Goal: Information Seeking & Learning: Check status

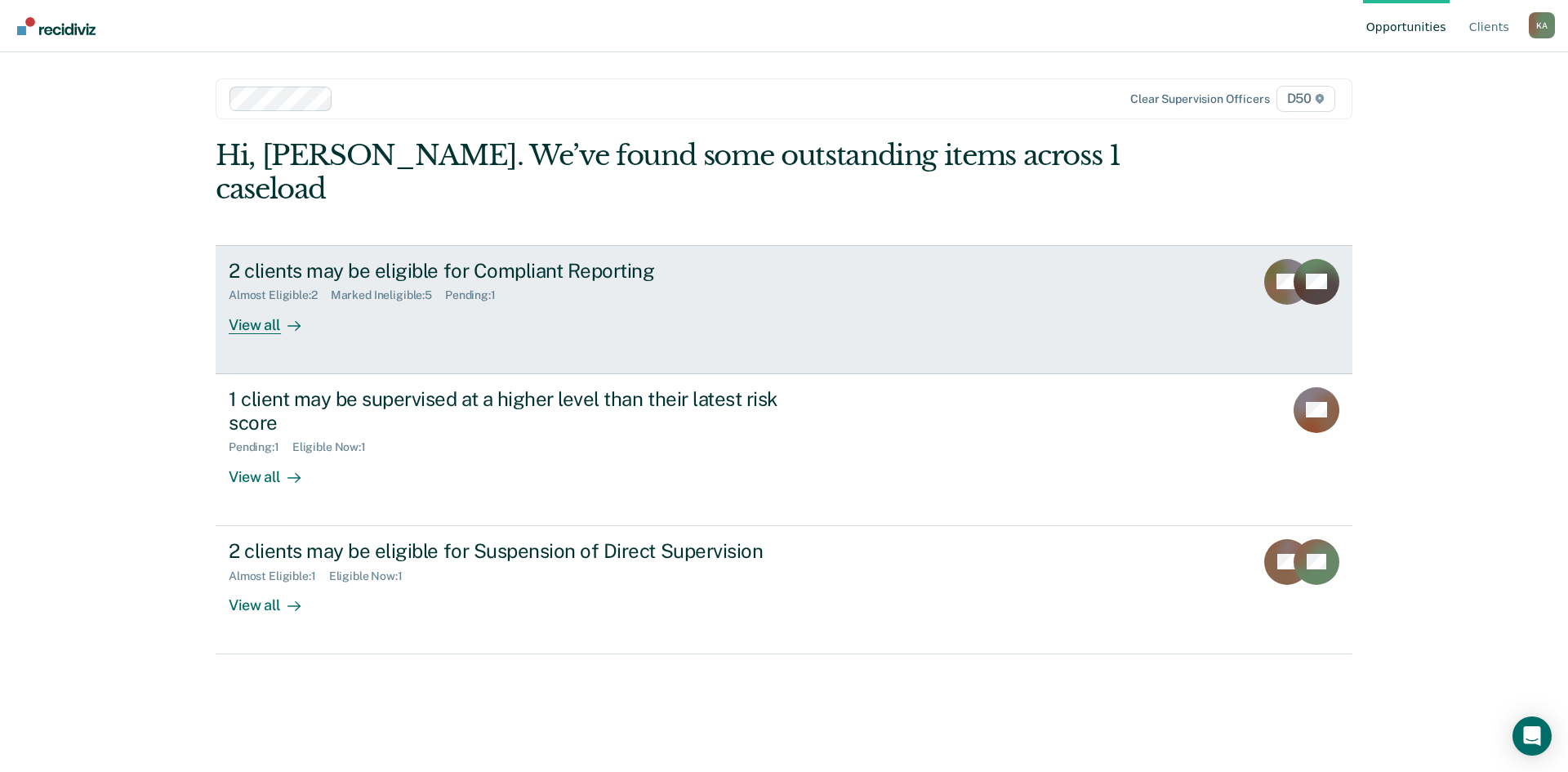
click at [1159, 299] on link "2 clients may be eligible for Compliant Reporting Almost Eligible : 2 Marked In…" at bounding box center [784, 310] width 1136 height 129
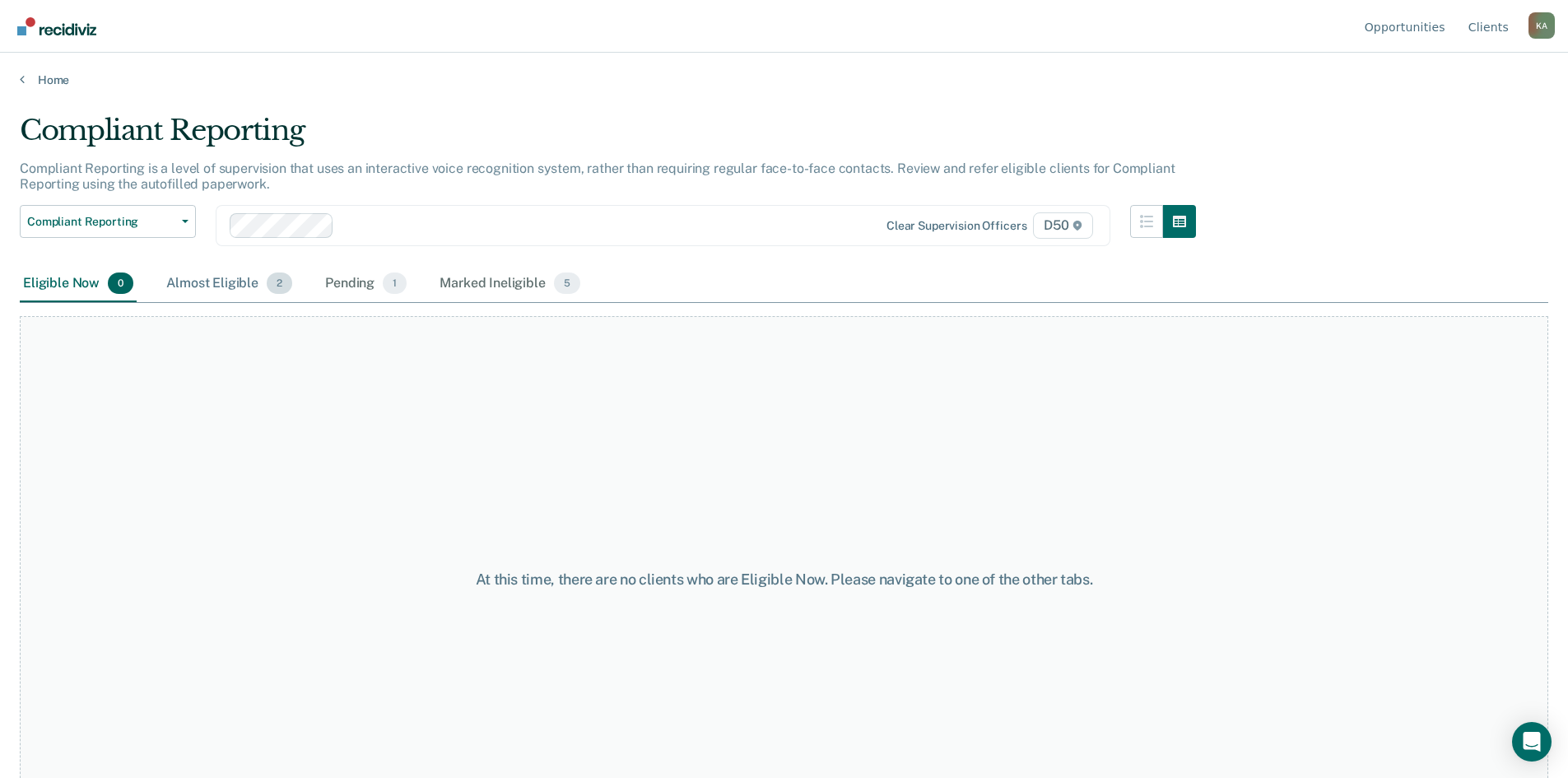
drag, startPoint x: 218, startPoint y: 269, endPoint x: 221, endPoint y: 284, distance: 15.3
click at [218, 283] on div "Almost Eligible 2" at bounding box center [229, 283] width 133 height 37
click at [221, 284] on div "Almost Eligible 2" at bounding box center [229, 283] width 133 height 37
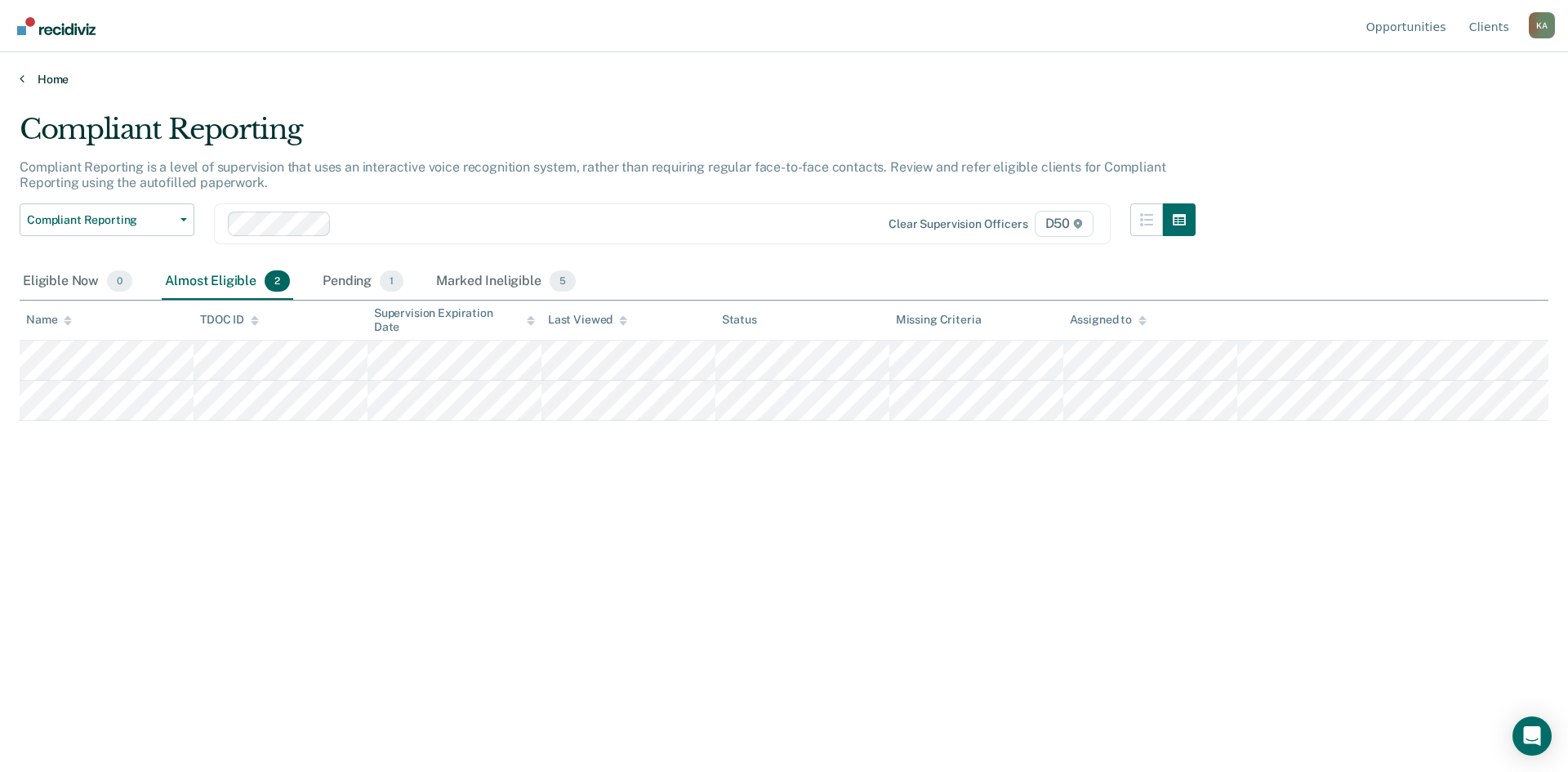
click at [49, 77] on link "Home" at bounding box center [784, 79] width 1529 height 15
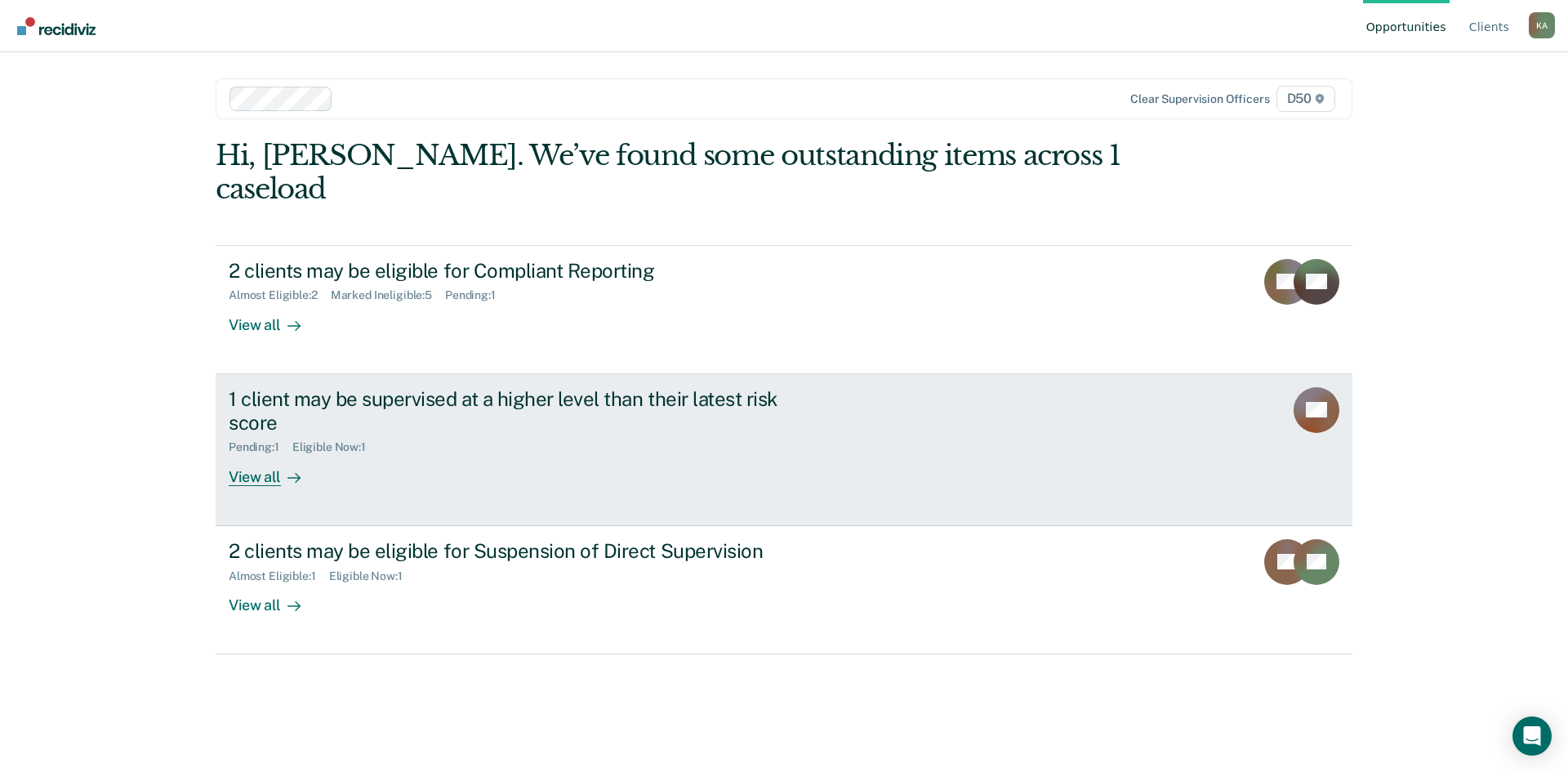
click at [854, 448] on link "1 client may be supervised at a higher level than their latest risk score Pendi…" at bounding box center [784, 450] width 1136 height 152
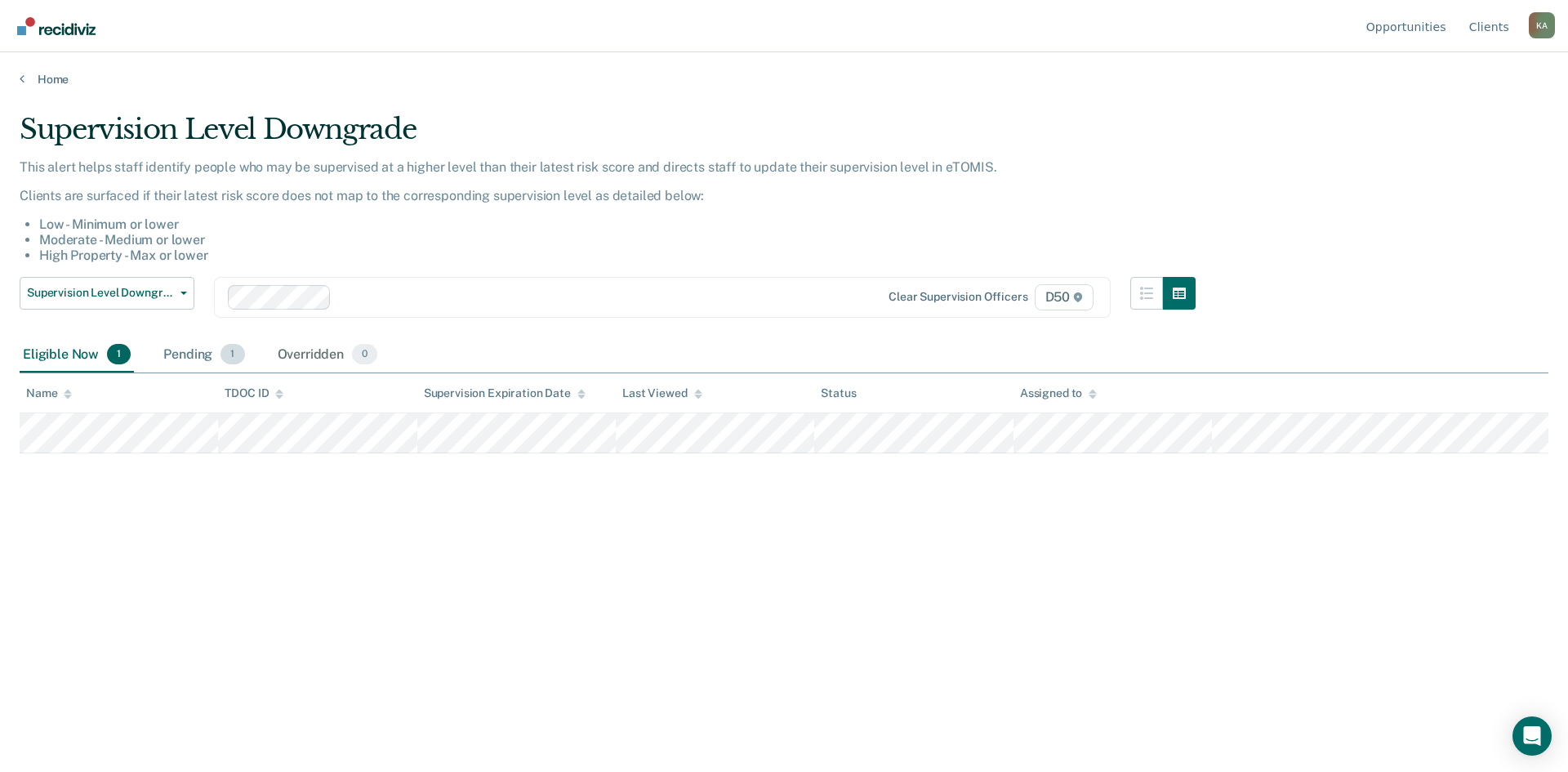
click at [187, 355] on div "Pending 1" at bounding box center [203, 355] width 88 height 36
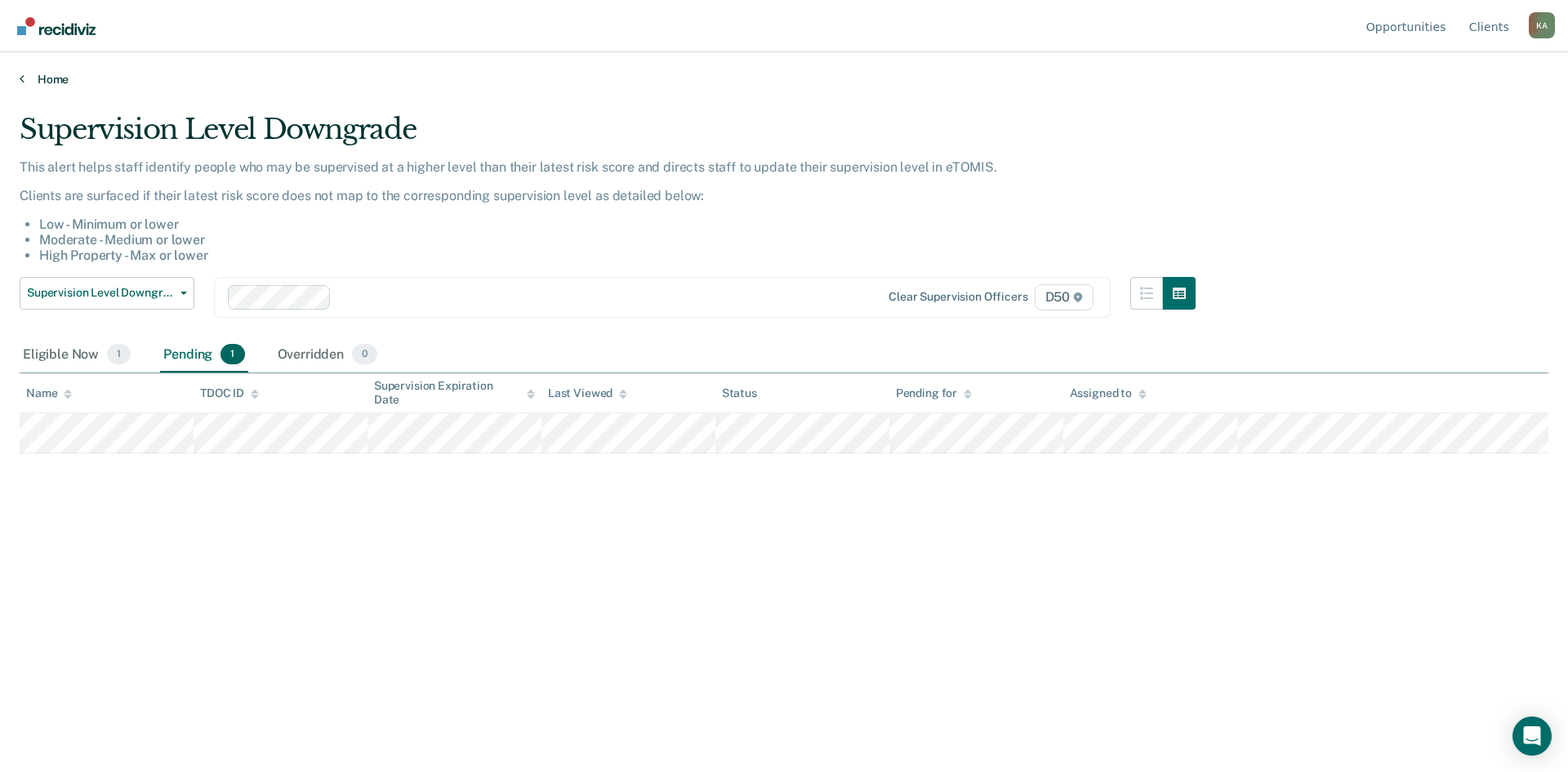
click at [46, 79] on link "Home" at bounding box center [784, 79] width 1529 height 15
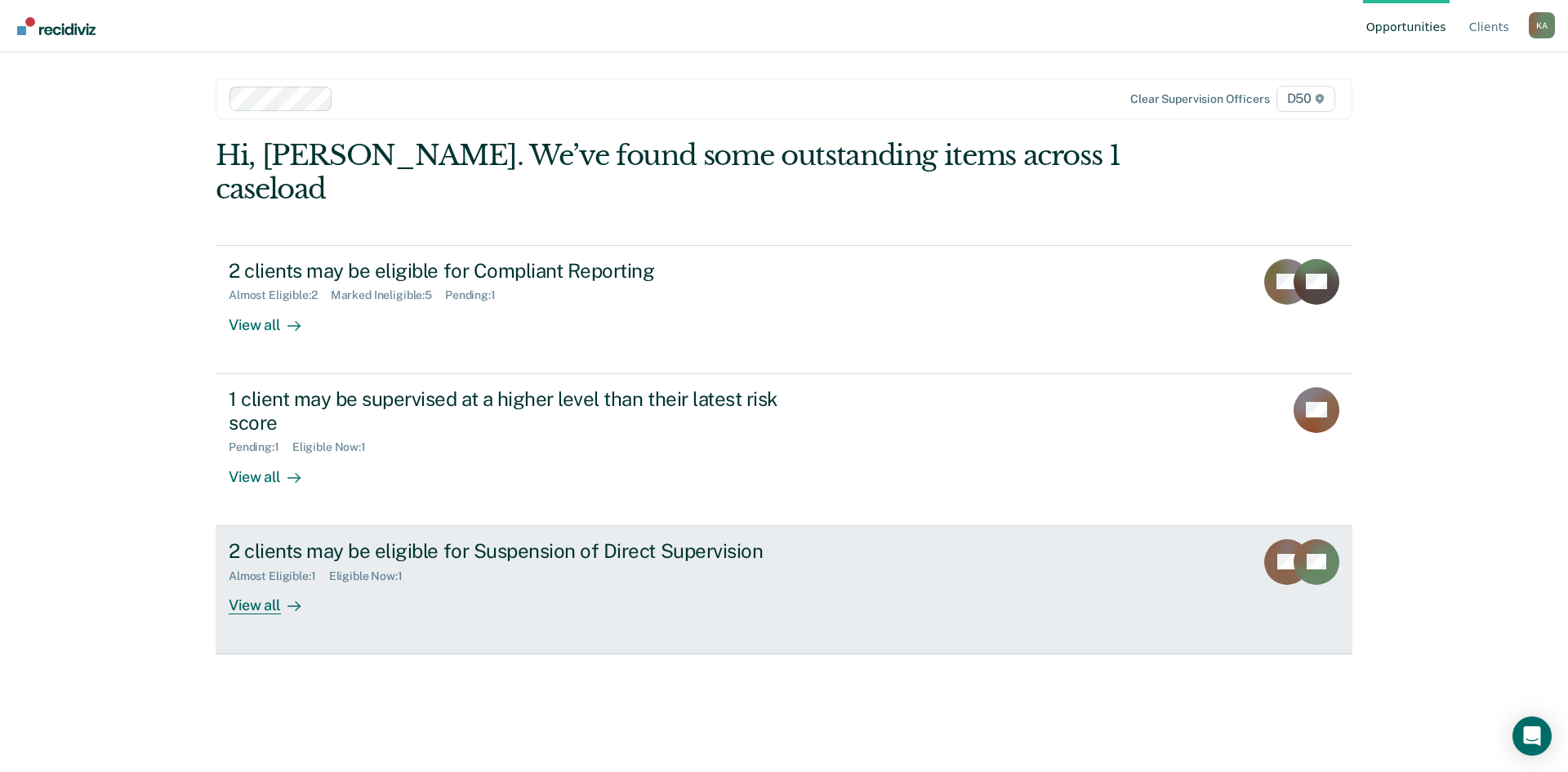
click at [585, 569] on div "2 clients may be eligible for Suspension of Direct Supervision Almost Eligible …" at bounding box center [535, 576] width 613 height 75
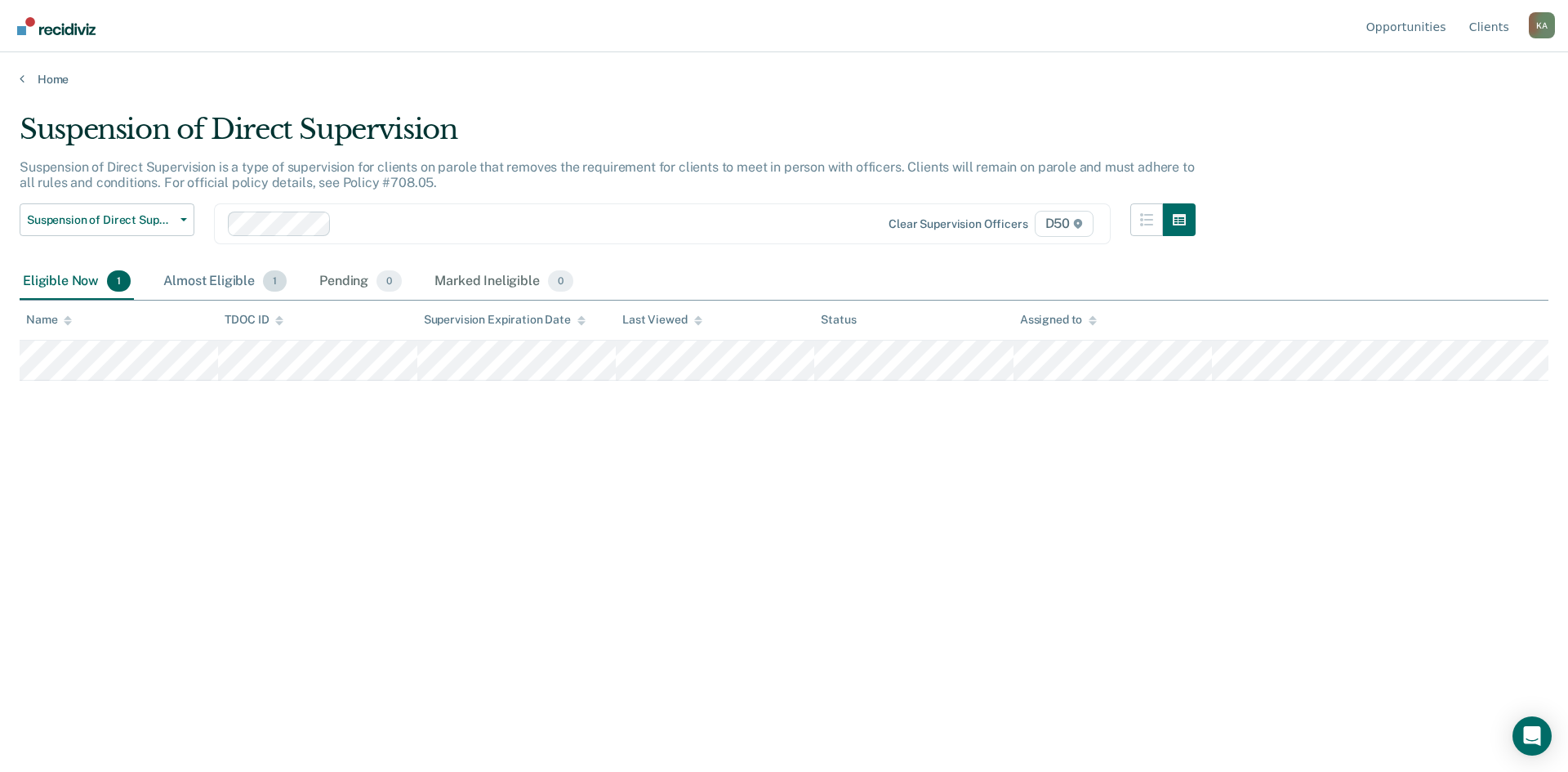
click at [203, 290] on div "Almost Eligible 1" at bounding box center [225, 281] width 130 height 36
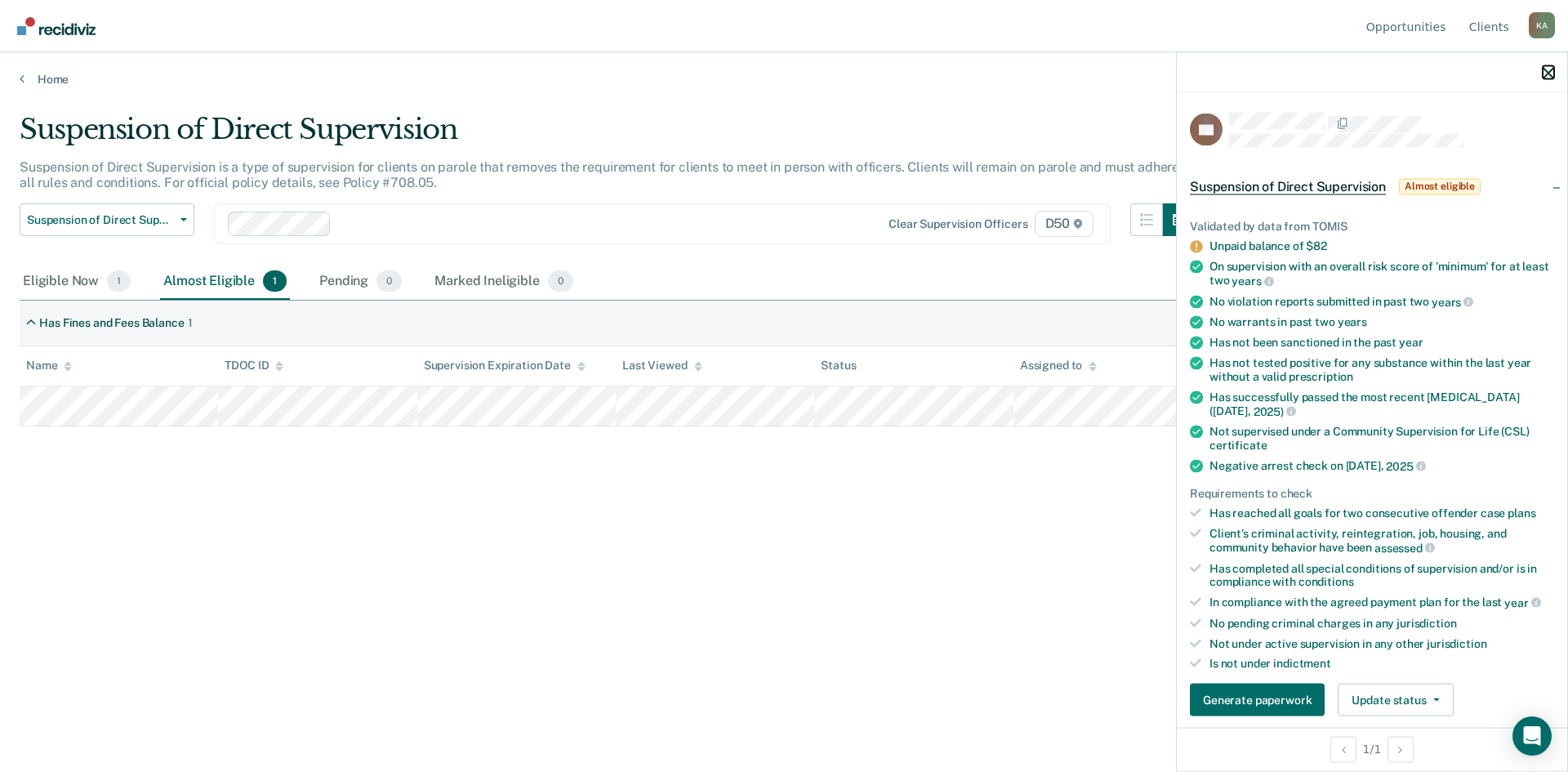
click at [1543, 71] on icon "button" at bounding box center [1548, 73] width 11 height 11
